Goal: Find specific page/section: Find specific page/section

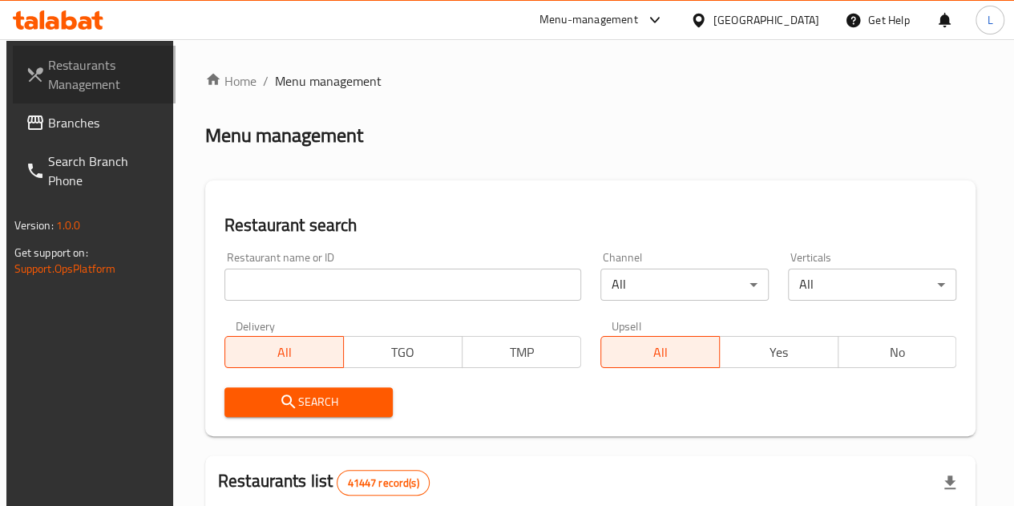
click at [101, 75] on span "Restaurants Management" at bounding box center [105, 74] width 115 height 38
click at [501, 330] on div "Restaurant name or ID Restaurant name or ID Channel All ​ Verticals All ​ Deliv…" at bounding box center [591, 334] width 752 height 184
click at [677, 25] on div "Menu-management" at bounding box center [602, 20] width 151 height 38
drag, startPoint x: 744, startPoint y: 25, endPoint x: 726, endPoint y: 18, distance: 18.8
click at [677, 18] on div "Menu-management" at bounding box center [602, 20] width 151 height 38
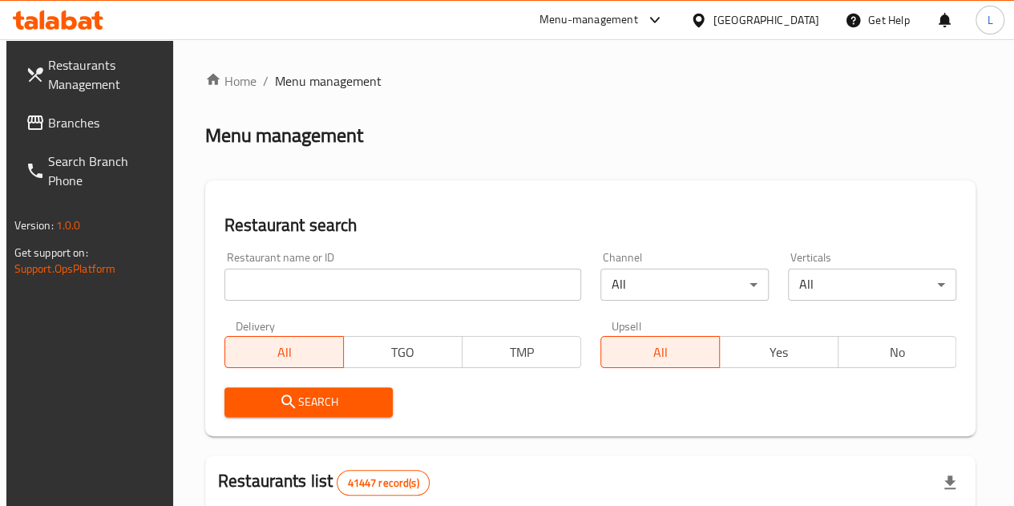
click at [665, 18] on icon at bounding box center [654, 19] width 19 height 19
click at [773, 138] on div "Menu management" at bounding box center [590, 136] width 771 height 26
